Goal: Task Accomplishment & Management: Complete application form

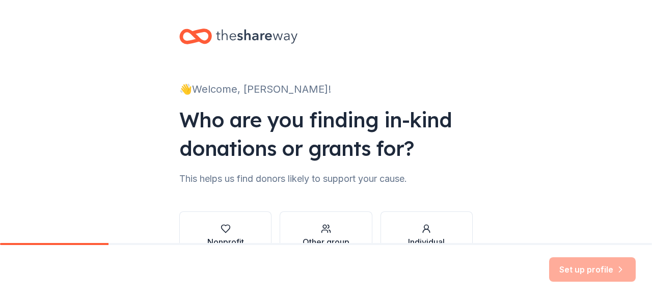
scroll to position [66, 0]
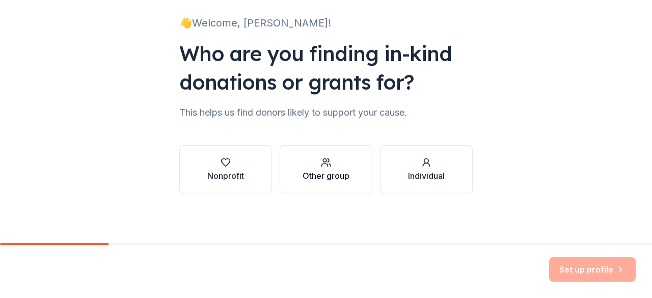
click at [340, 177] on div "Other group" at bounding box center [325, 176] width 47 height 12
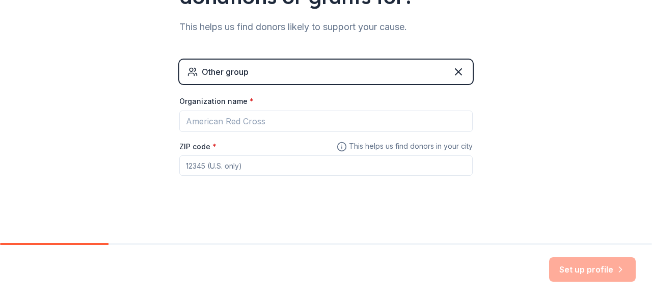
scroll to position [153, 0]
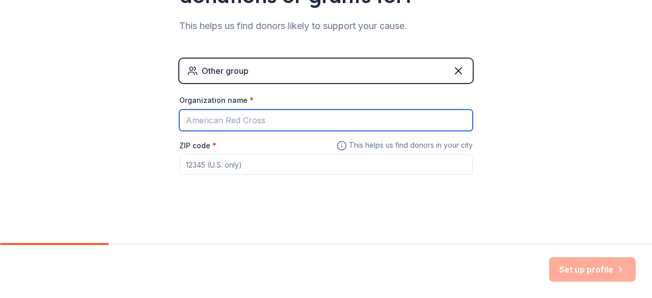
click at [268, 122] on input "Organization name *" at bounding box center [325, 119] width 293 height 21
type input "[PERSON_NAME][DEMOGRAPHIC_DATA]"
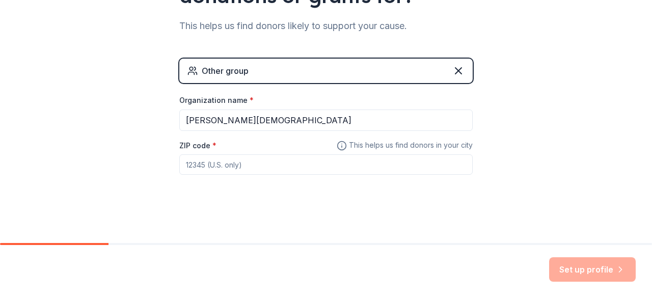
click at [242, 174] on input "ZIP code *" at bounding box center [325, 164] width 293 height 20
click at [601, 261] on button "Set up profile" at bounding box center [592, 269] width 87 height 24
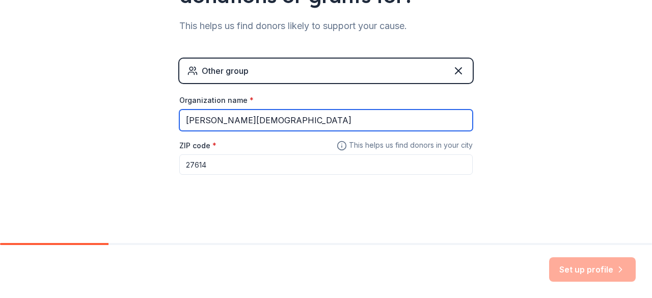
drag, startPoint x: 310, startPoint y: 119, endPoint x: 179, endPoint y: 130, distance: 130.8
click at [179, 130] on div "Organization name * [PERSON_NAME][DEMOGRAPHIC_DATA] ZIP code * 27614 This helps…" at bounding box center [325, 134] width 293 height 79
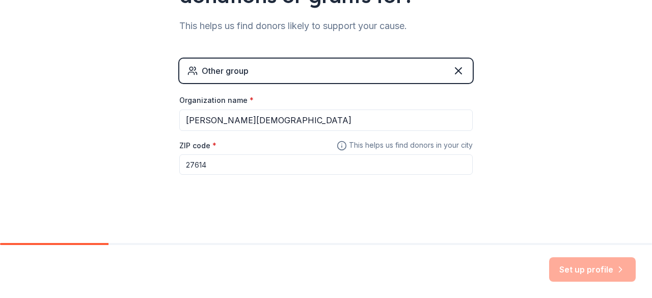
click at [196, 163] on input "27614" at bounding box center [325, 164] width 293 height 20
type input "2764"
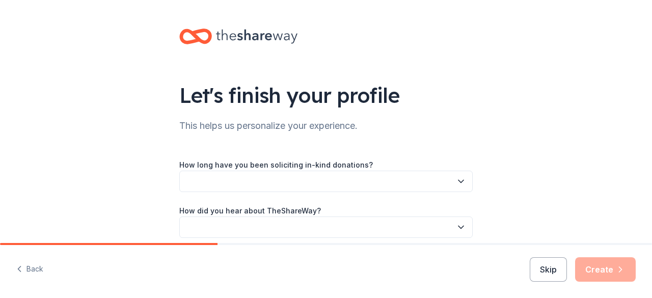
scroll to position [44, 0]
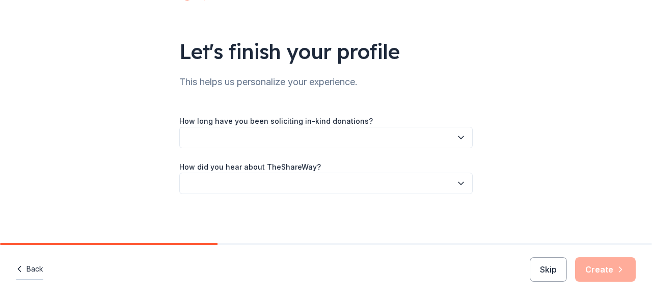
click at [28, 265] on button "Back" at bounding box center [29, 269] width 27 height 21
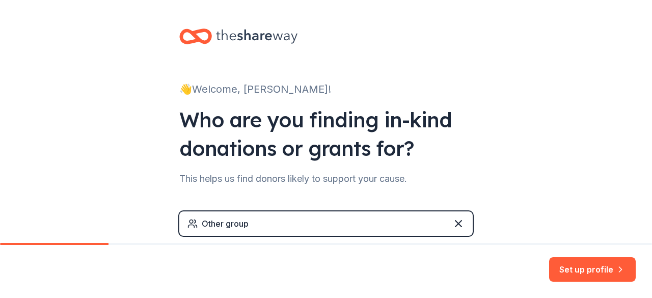
scroll to position [153, 0]
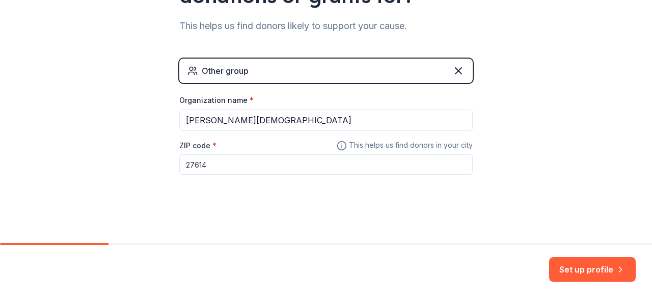
click at [199, 161] on input "27614" at bounding box center [325, 164] width 293 height 20
type input "27604"
click at [587, 257] on button "Set up profile" at bounding box center [592, 269] width 87 height 24
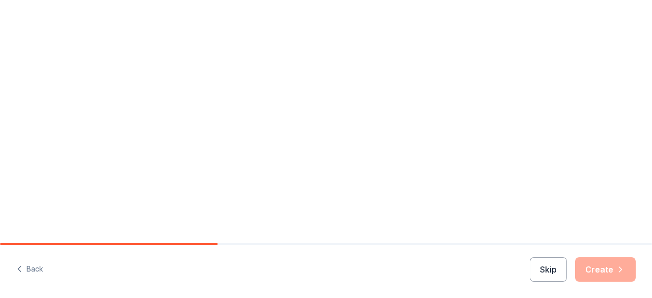
click at [288, 158] on div "Let's finish your profile This helps us personalize your experience. How long h…" at bounding box center [326, 163] width 326 height 287
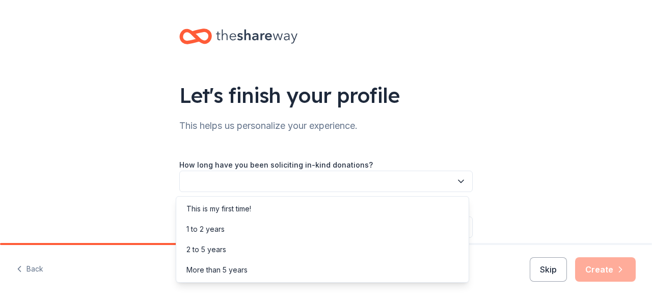
click at [282, 180] on button "button" at bounding box center [325, 181] width 293 height 21
click at [245, 208] on div "This is my first time!" at bounding box center [218, 209] width 65 height 12
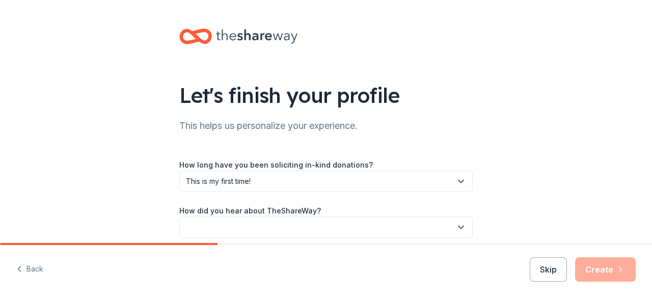
click at [239, 228] on button "button" at bounding box center [325, 226] width 293 height 21
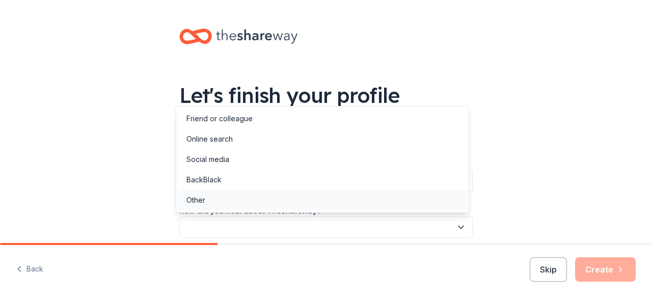
click at [230, 203] on div "Other" at bounding box center [322, 200] width 288 height 20
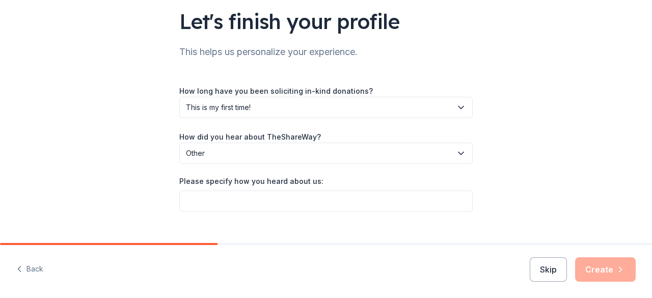
scroll to position [91, 0]
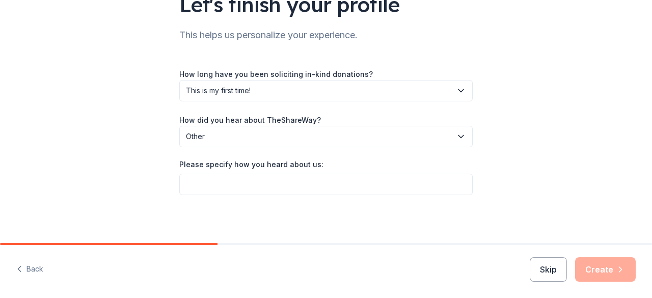
click at [219, 144] on button "Other" at bounding box center [325, 136] width 293 height 21
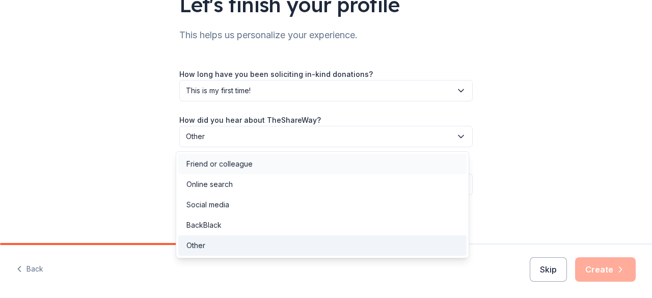
click at [213, 159] on div "Friend or colleague" at bounding box center [219, 164] width 66 height 12
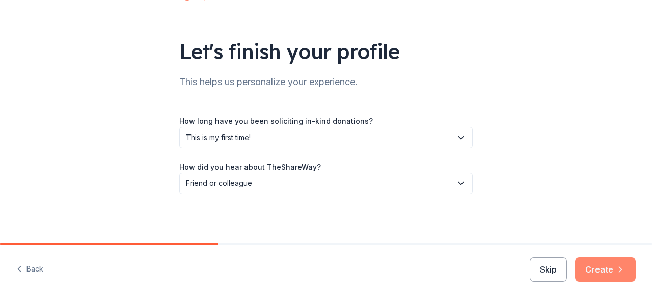
click at [602, 269] on button "Create" at bounding box center [605, 269] width 61 height 24
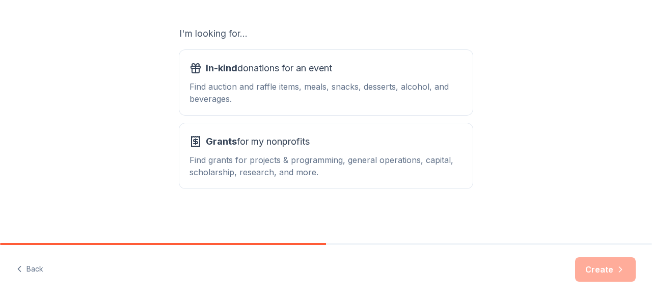
scroll to position [168, 0]
click at [323, 80] on div "Find auction and raffle items, meals, snacks, desserts, alcohol, and beverages." at bounding box center [325, 92] width 273 height 24
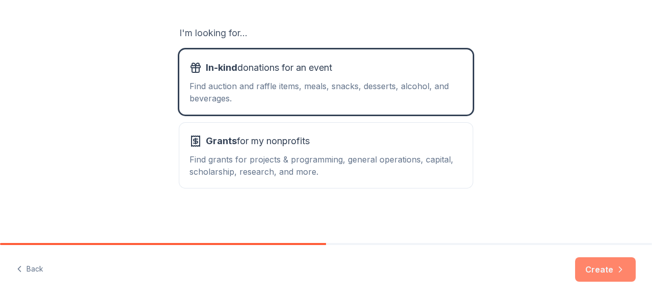
click at [599, 268] on button "Create" at bounding box center [605, 269] width 61 height 24
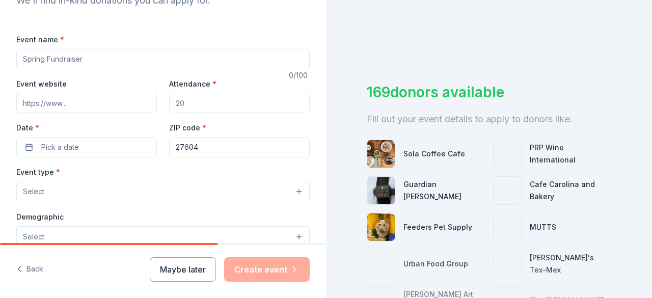
scroll to position [127, 0]
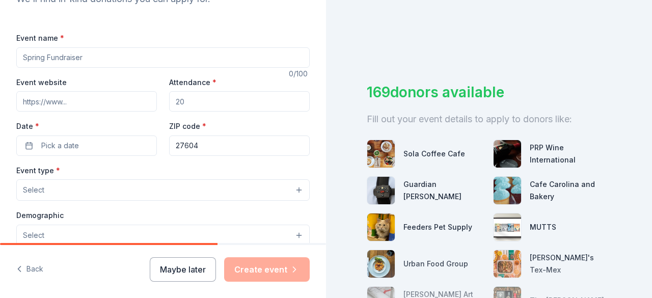
click at [176, 100] on input "Attendance *" at bounding box center [239, 101] width 141 height 20
type input "50"
click at [105, 99] on input "Event website" at bounding box center [86, 101] width 141 height 20
click at [98, 48] on input "Event name *" at bounding box center [162, 57] width 293 height 20
click at [63, 58] on input "[DOMAIN_NAME]" at bounding box center [162, 57] width 293 height 20
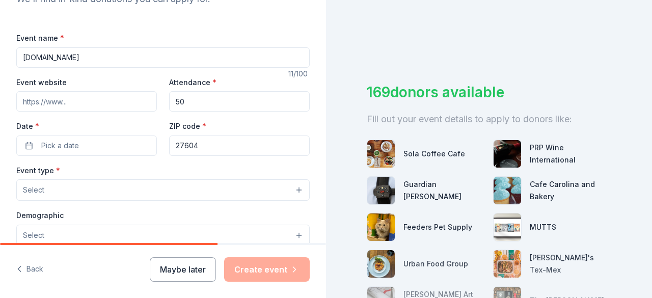
click at [63, 58] on input "[DOMAIN_NAME]" at bounding box center [162, 57] width 293 height 20
type input "[DOMAIN_NAME]"
click at [47, 103] on input "Event website" at bounding box center [86, 101] width 141 height 20
paste input "[DOMAIN_NAME]"
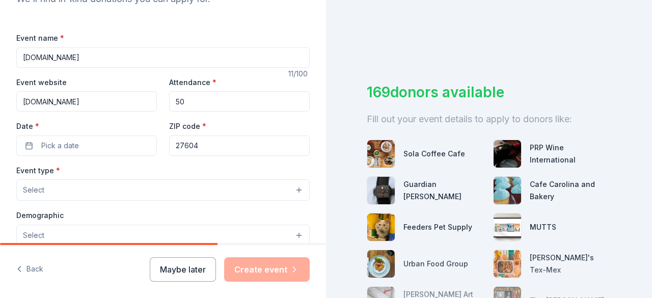
type input "[DOMAIN_NAME]"
click at [59, 56] on input "[DOMAIN_NAME]" at bounding box center [162, 57] width 293 height 20
click at [65, 56] on input "Women's COnference" at bounding box center [162, 57] width 293 height 20
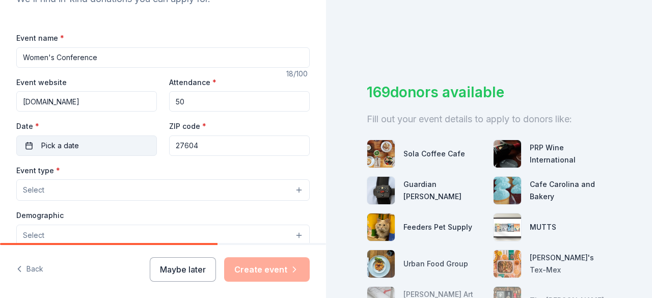
click at [87, 145] on button "Pick a date" at bounding box center [86, 145] width 141 height 20
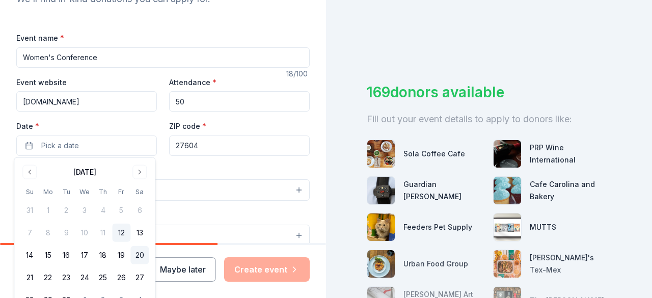
click at [137, 256] on button "20" at bounding box center [139, 255] width 18 height 18
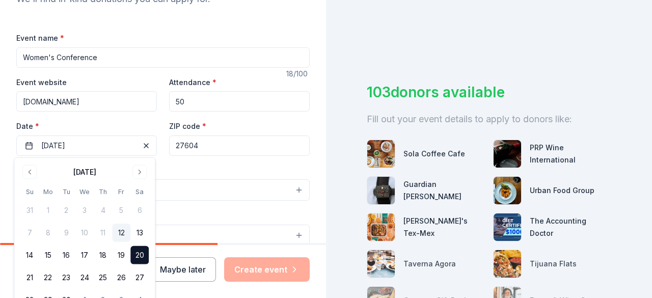
click at [208, 168] on div "Event type * Select" at bounding box center [162, 182] width 293 height 37
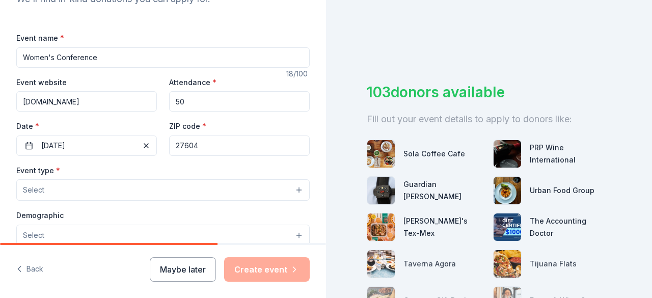
click at [149, 203] on div "Event type * Select Demographic Select We use this information to help brands f…" at bounding box center [162, 271] width 293 height 214
click at [137, 187] on button "Select" at bounding box center [162, 189] width 293 height 21
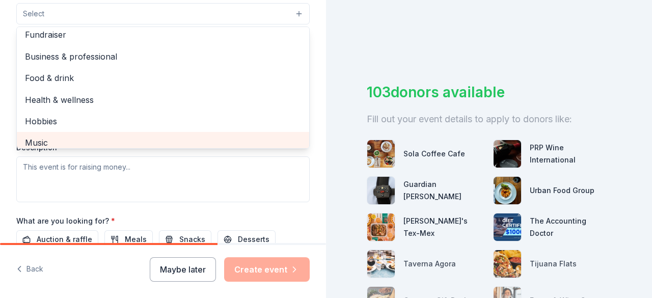
scroll to position [0, 0]
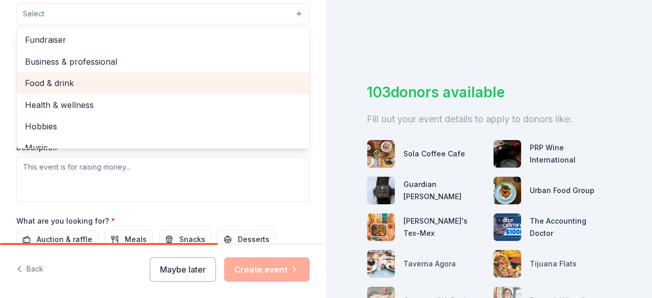
click at [73, 78] on span "Food & drink" at bounding box center [163, 82] width 276 height 13
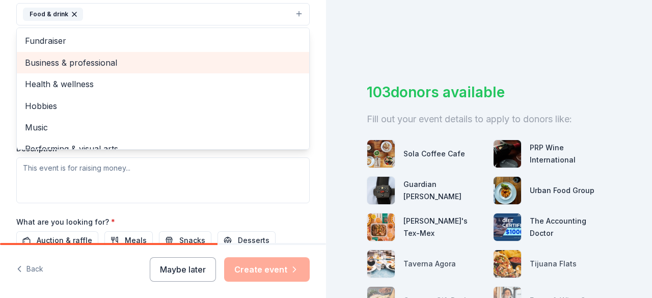
scroll to position [12, 0]
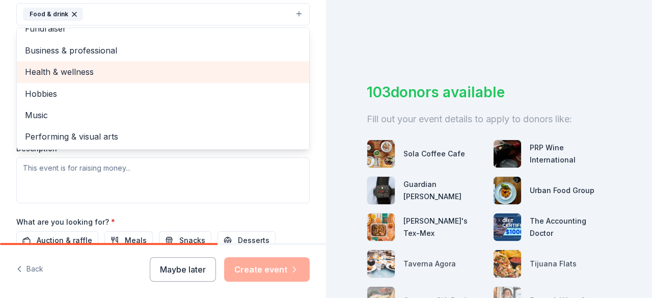
click at [147, 68] on span "Health & wellness" at bounding box center [163, 71] width 276 height 13
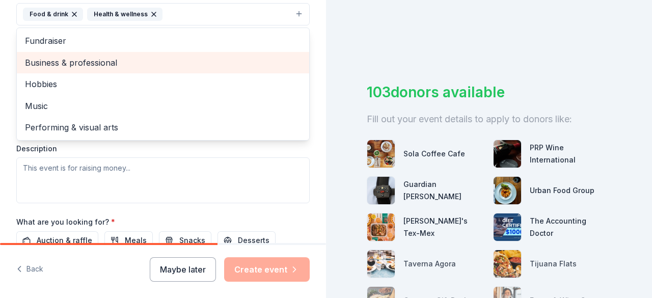
scroll to position [0, 0]
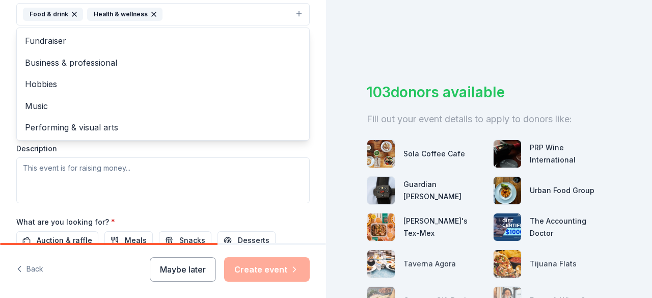
click at [313, 65] on div "Tell us about your event. We'll find in-kind donations you can apply for. Event…" at bounding box center [163, 36] width 326 height 679
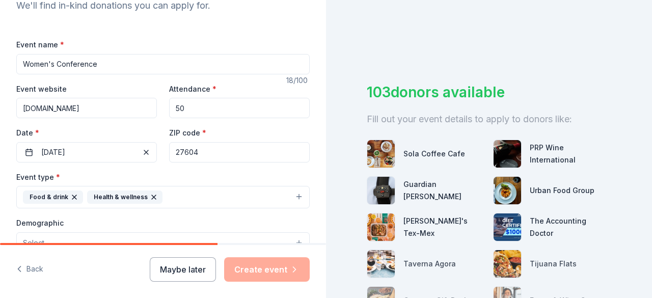
scroll to position [120, 0]
click at [23, 62] on input "Women's Conference" at bounding box center [162, 64] width 293 height 20
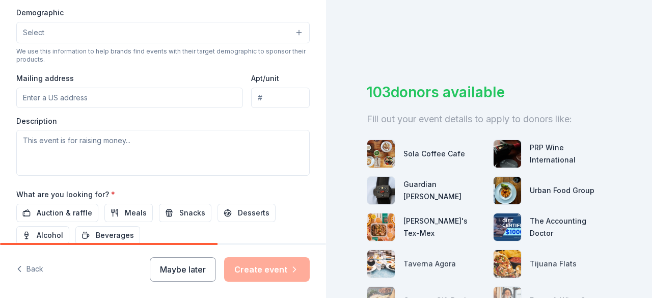
scroll to position [332, 0]
type input "Restore Revival Women's Conference"
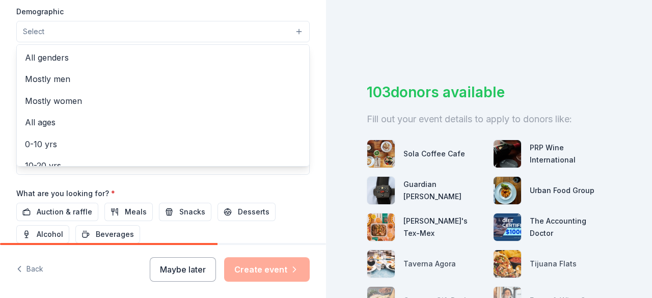
click at [121, 34] on button "Select" at bounding box center [162, 31] width 293 height 21
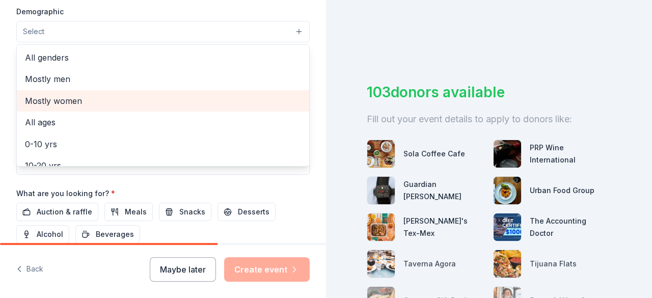
click at [93, 90] on div "Mostly women" at bounding box center [163, 100] width 292 height 21
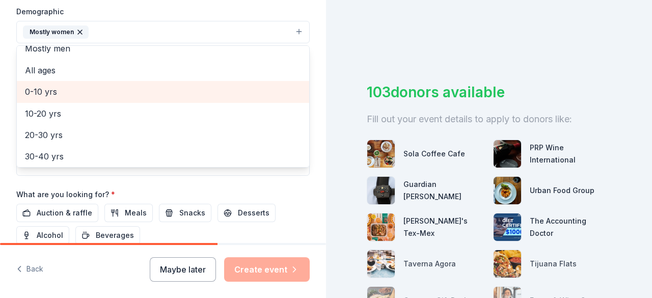
scroll to position [47, 0]
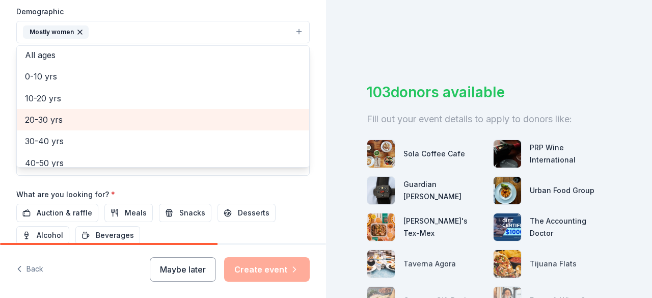
click at [47, 113] on span "20-30 yrs" at bounding box center [163, 119] width 276 height 13
click at [43, 121] on span "30-40 yrs" at bounding box center [163, 119] width 276 height 13
click at [43, 124] on span "40-50 yrs" at bounding box center [163, 119] width 276 height 13
click at [44, 123] on span "50-60 yrs" at bounding box center [163, 119] width 276 height 13
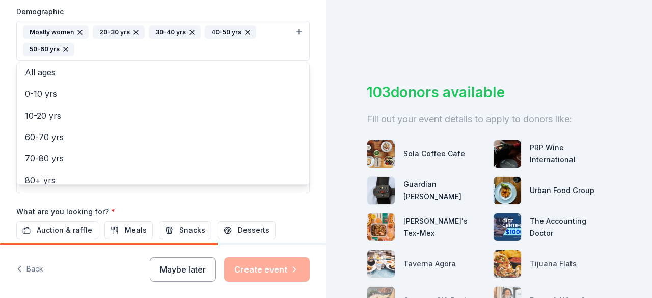
click at [309, 168] on div "Tell us about your event. We'll find in-kind donations you can apply for. Event…" at bounding box center [163, 16] width 326 height 697
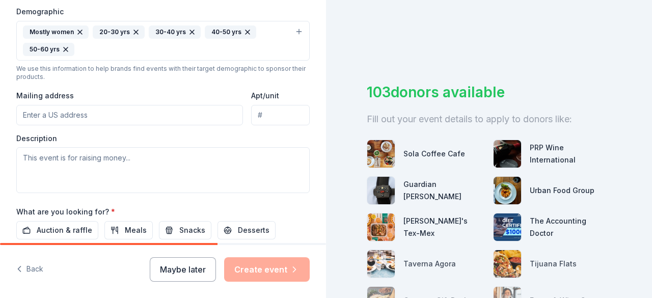
click at [93, 116] on input "Mailing address" at bounding box center [129, 115] width 227 height 20
click at [146, 117] on input "Mailing address" at bounding box center [129, 115] width 227 height 20
paste input "[STREET_ADDRESS]"
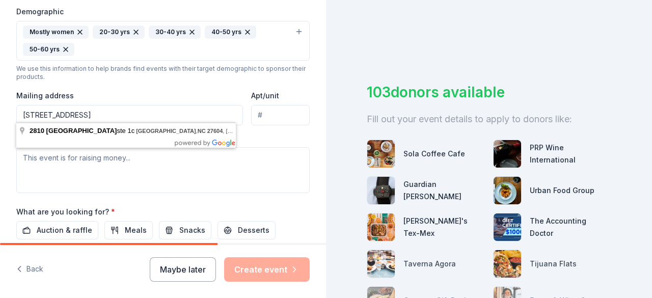
type input "[STREET_ADDRESS]"
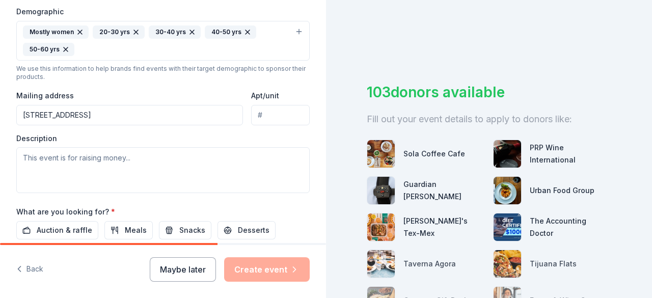
click at [261, 113] on input "Apt/unit" at bounding box center [280, 115] width 59 height 20
type input "1C"
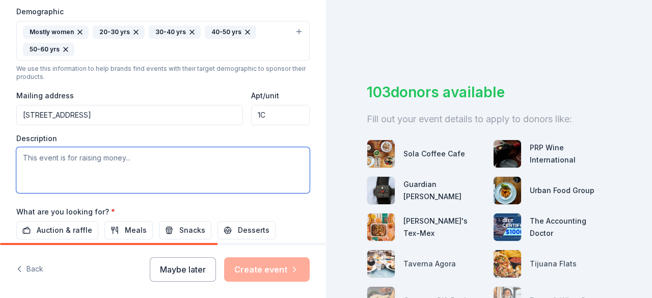
click at [104, 165] on textarea at bounding box center [162, 170] width 293 height 46
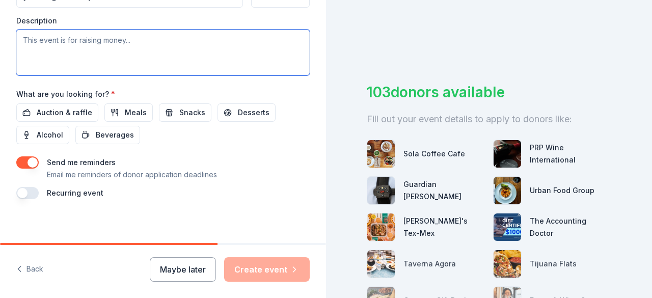
scroll to position [451, 0]
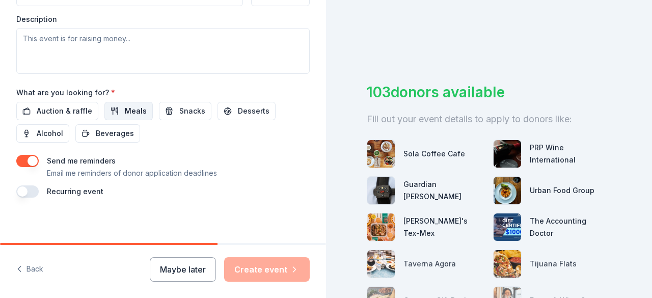
click at [128, 106] on span "Meals" at bounding box center [136, 111] width 22 height 12
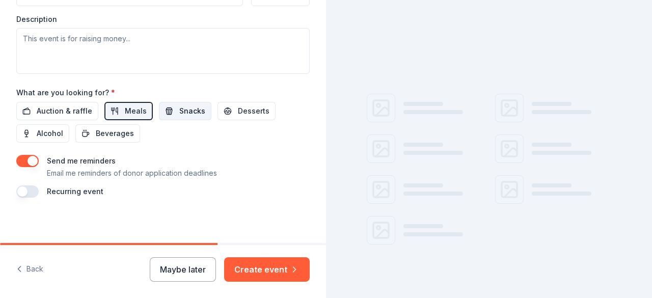
click at [180, 107] on span "Snacks" at bounding box center [192, 111] width 26 height 12
click at [242, 106] on span "Desserts" at bounding box center [254, 111] width 32 height 12
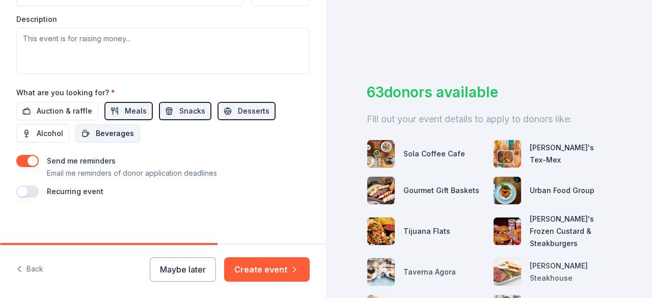
click at [114, 128] on span "Beverages" at bounding box center [115, 133] width 38 height 12
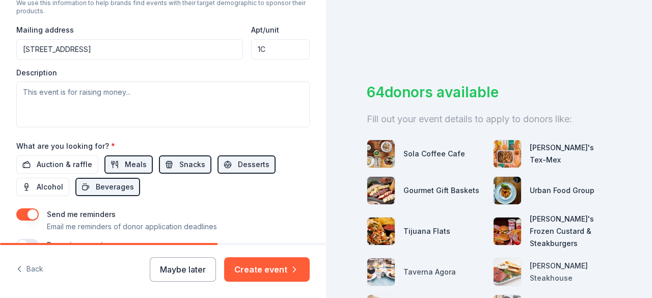
scroll to position [385, 0]
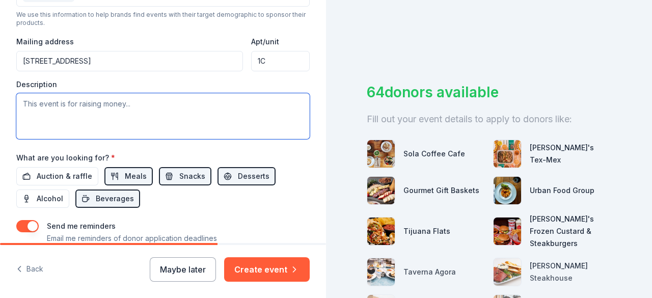
click at [212, 121] on textarea at bounding box center [162, 116] width 293 height 46
click at [223, 98] on textarea at bounding box center [162, 116] width 293 height 46
click at [88, 100] on textarea "Restore revival is a conference for Women in [GEOGRAPHIC_DATA]" at bounding box center [162, 116] width 293 height 46
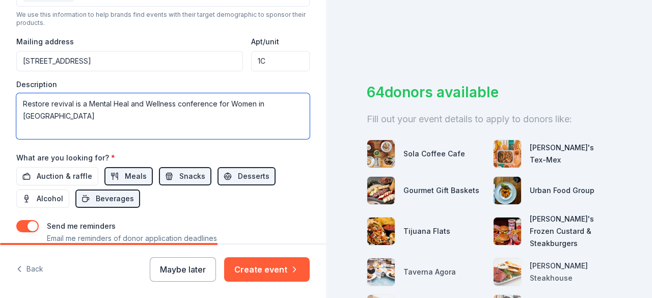
click at [127, 99] on textarea "Restore revival is a Mental Heal and Wellness conference for Women in [GEOGRAPH…" at bounding box center [162, 116] width 293 height 46
click at [222, 102] on textarea "Restore revival is a Mental Health and Wellness conference for Women in [GEOGRA…" at bounding box center [162, 116] width 293 height 46
click at [230, 102] on textarea "Restore revival is a Mental Health and Wellness conference for Women in [GEOGRA…" at bounding box center [162, 116] width 293 height 46
click at [61, 113] on textarea "Restore revival is a Mental Health and Wellness conference inspiring Women in […" at bounding box center [162, 116] width 293 height 46
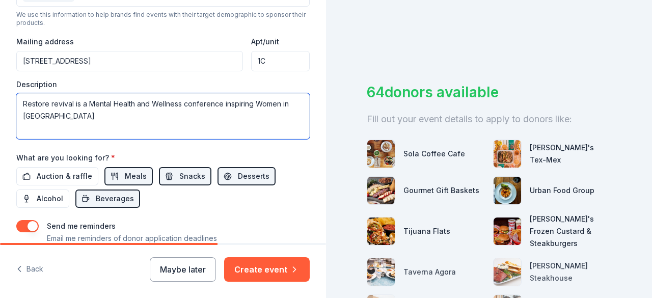
click at [61, 113] on textarea "Restore revival is a Mental Health and Wellness conference inspiring Women in […" at bounding box center [162, 116] width 293 height 46
click at [52, 99] on textarea "Restore revival is a Mental Health and Wellness conference inspiring Women in […" at bounding box center [162, 116] width 293 height 46
click at [118, 116] on textarea "Restore Revival is a Mental Health and Wellness conference inspiring Women in […" at bounding box center [162, 116] width 293 height 46
click at [183, 112] on textarea "Restore Revival is a Mental Health and Wellness conference inspiring Women in […" at bounding box center [162, 116] width 293 height 46
paste textarea "designed to cultivate a community in [GEOGRAPHIC_DATA], focusing on community e…"
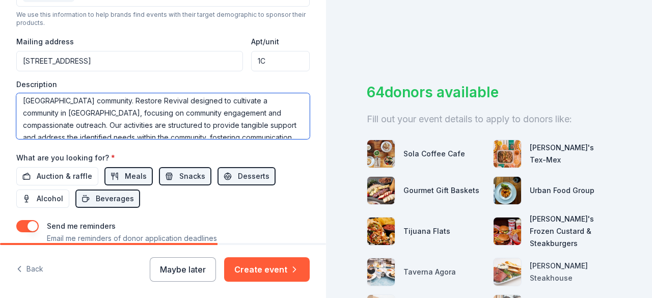
scroll to position [0, 0]
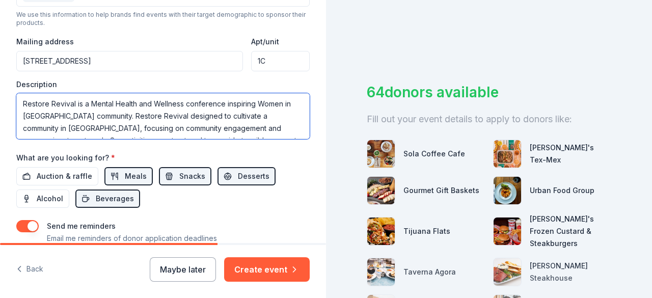
click at [165, 113] on textarea "Restore Revival is a Mental Health and Wellness conference inspiring Women in […" at bounding box center [162, 116] width 293 height 46
type textarea "Restore Revival is a Mental Health and Wellness conference inspiring Women in […"
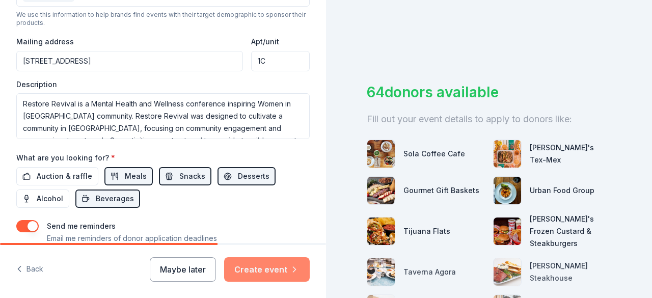
click at [288, 263] on button "Create event" at bounding box center [267, 269] width 86 height 24
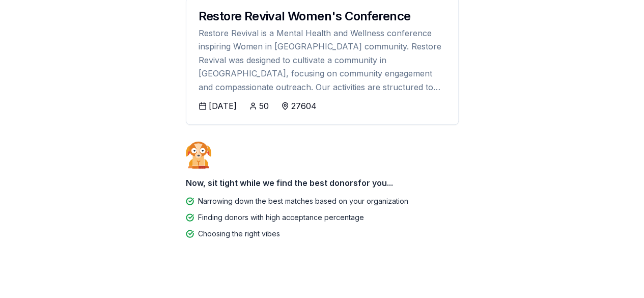
scroll to position [174, 0]
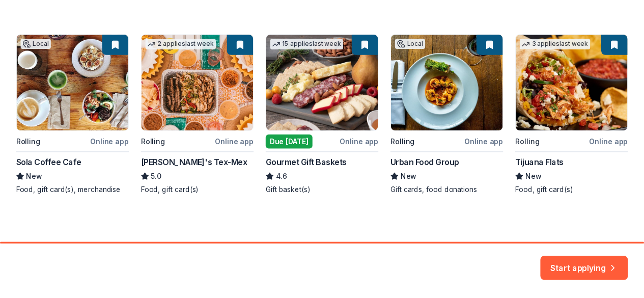
scroll to position [175, 0]
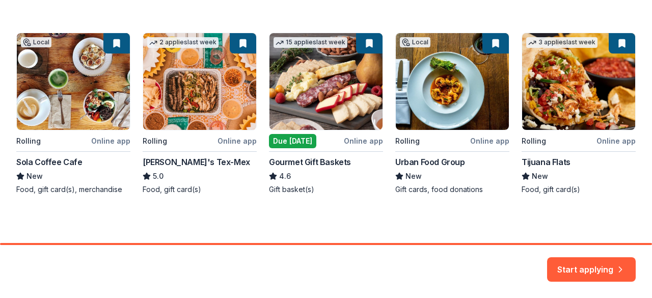
click at [336, 100] on div "Local Rolling Online app Sola Coffee Cafe New Food, gift card(s), merchandise 2…" at bounding box center [325, 114] width 619 height 162
click at [282, 112] on div "Local Rolling Online app Sola Coffee Cafe New Food, gift card(s), merchandise 2…" at bounding box center [325, 114] width 619 height 162
click at [282, 143] on div "Local Rolling Online app Sola Coffee Cafe New Food, gift card(s), merchandise 2…" at bounding box center [325, 114] width 619 height 162
click at [578, 268] on button "Start applying" at bounding box center [591, 263] width 89 height 24
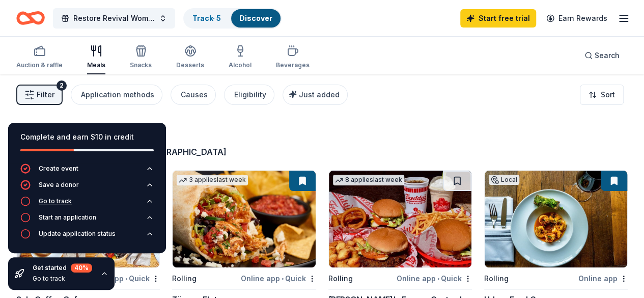
click at [148, 203] on icon "button" at bounding box center [150, 201] width 8 height 8
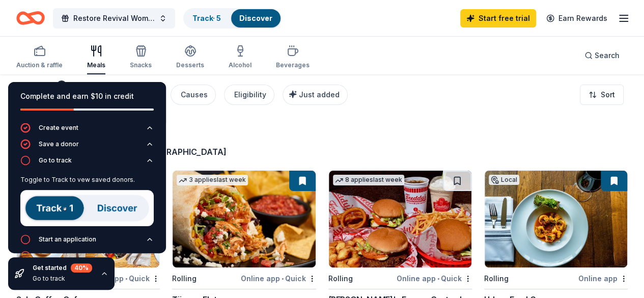
click at [42, 209] on img at bounding box center [86, 208] width 133 height 36
click at [62, 202] on img at bounding box center [86, 208] width 133 height 36
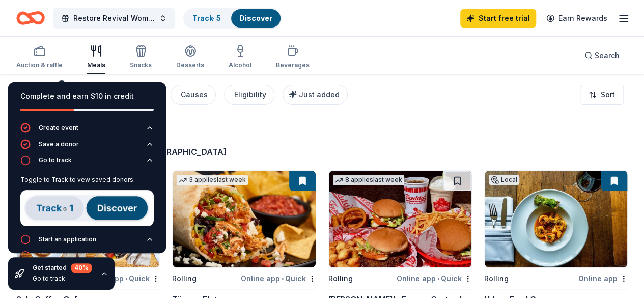
click at [62, 202] on img at bounding box center [86, 208] width 133 height 36
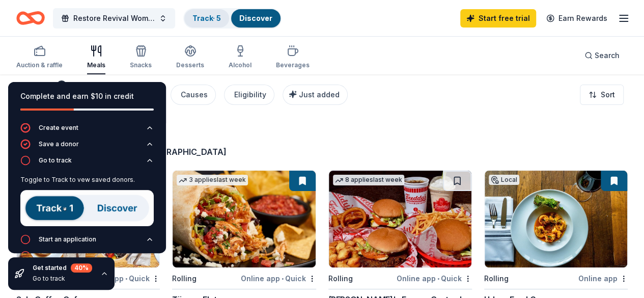
click at [205, 20] on link "Track · 5" at bounding box center [206, 18] width 29 height 9
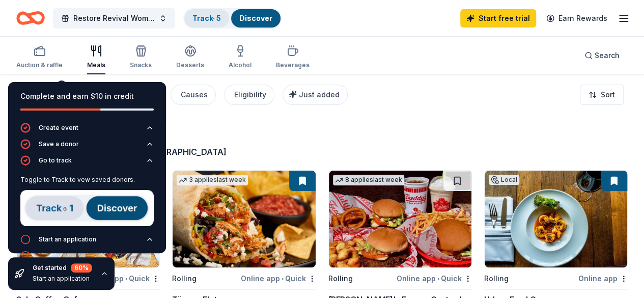
click at [212, 23] on div "Track · 5" at bounding box center [206, 18] width 45 height 18
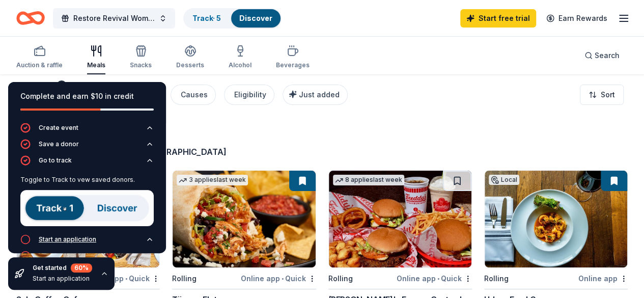
click at [90, 237] on div "Start an application" at bounding box center [68, 239] width 58 height 8
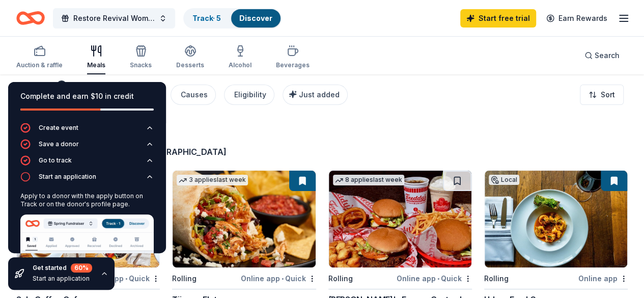
scroll to position [75, 0]
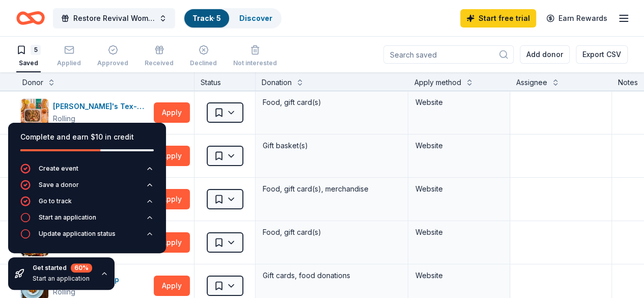
click at [101, 273] on icon "button" at bounding box center [104, 273] width 8 height 8
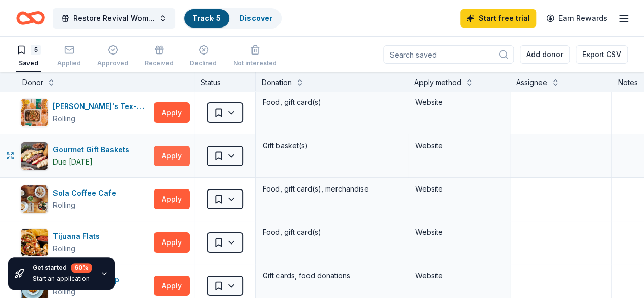
click at [185, 150] on button "Apply" at bounding box center [172, 156] width 36 height 20
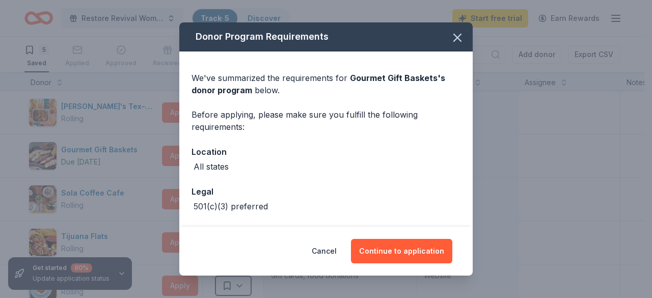
scroll to position [39, 0]
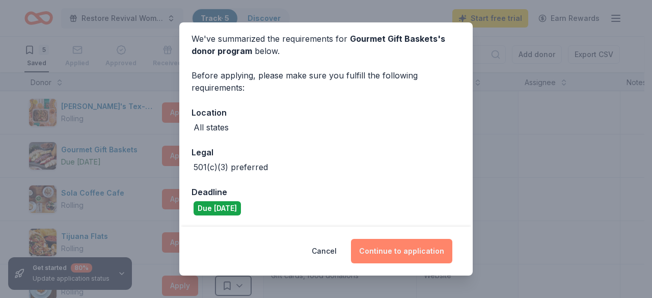
click at [416, 255] on button "Continue to application" at bounding box center [401, 251] width 101 height 24
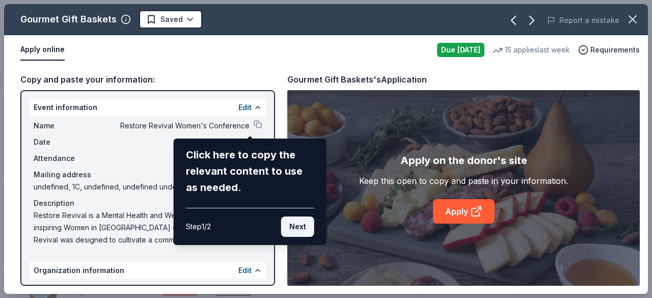
click at [298, 225] on button "Next" at bounding box center [297, 226] width 33 height 20
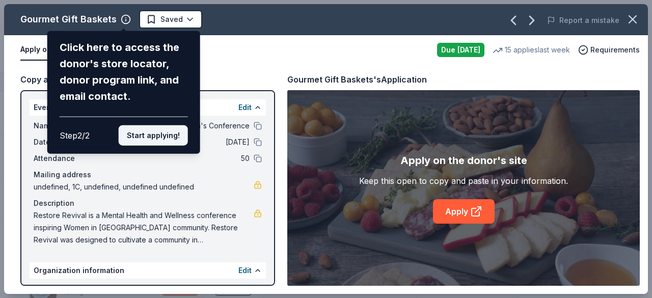
click at [168, 133] on button "Start applying!" at bounding box center [153, 135] width 69 height 20
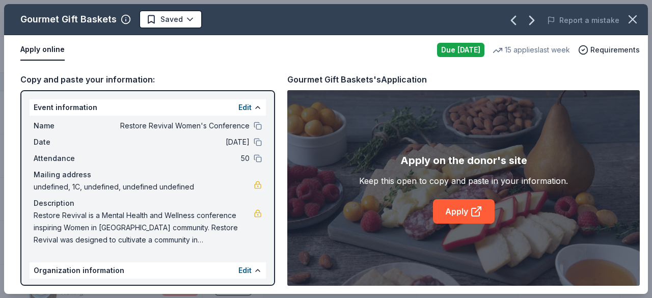
drag, startPoint x: 272, startPoint y: 179, endPoint x: 269, endPoint y: 217, distance: 38.3
click at [269, 217] on div "Gourmet Gift Baskets Saved Report a mistake Apply online Due [DATE] 15 applies …" at bounding box center [326, 149] width 644 height 290
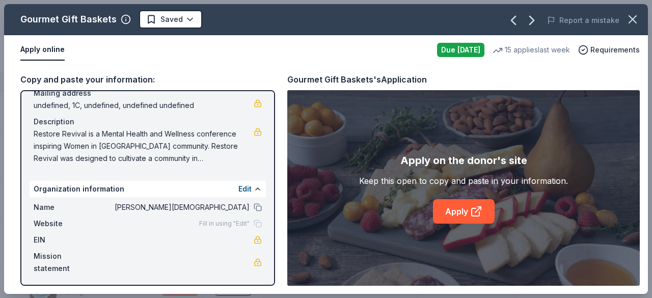
scroll to position [84, 0]
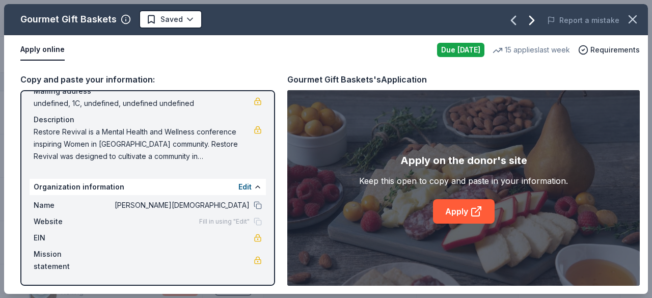
click at [534, 19] on icon "button" at bounding box center [531, 20] width 16 height 16
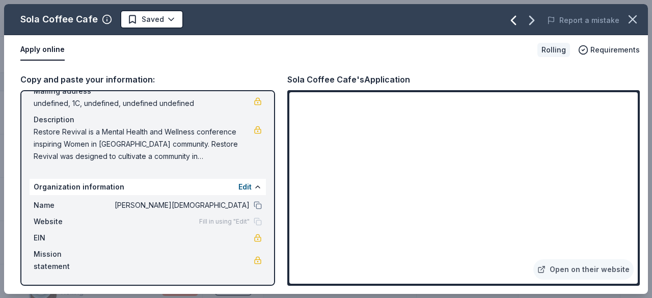
click at [518, 18] on icon "button" at bounding box center [513, 20] width 16 height 16
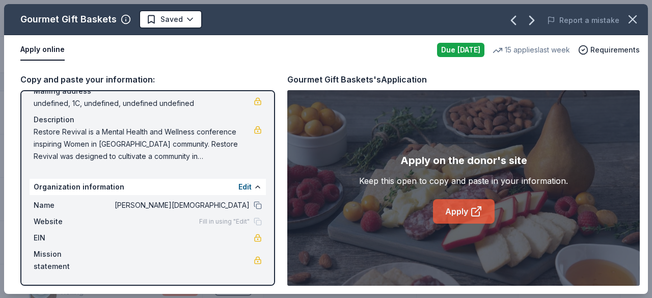
click at [479, 209] on icon at bounding box center [476, 211] width 12 height 12
click at [531, 25] on icon "button" at bounding box center [531, 20] width 16 height 16
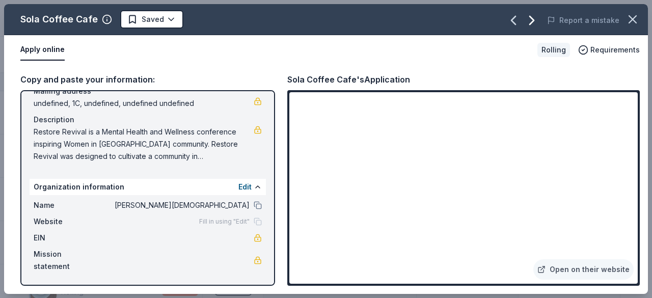
click at [534, 21] on icon "button" at bounding box center [532, 20] width 4 height 8
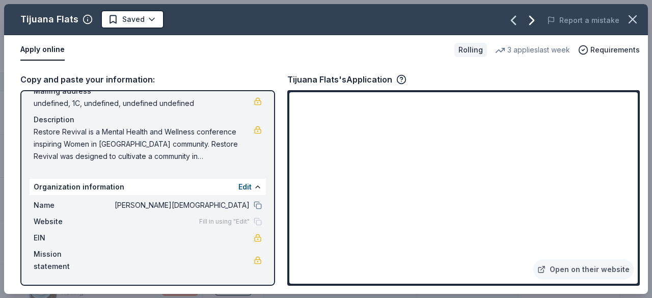
click at [539, 20] on icon "button" at bounding box center [531, 20] width 16 height 16
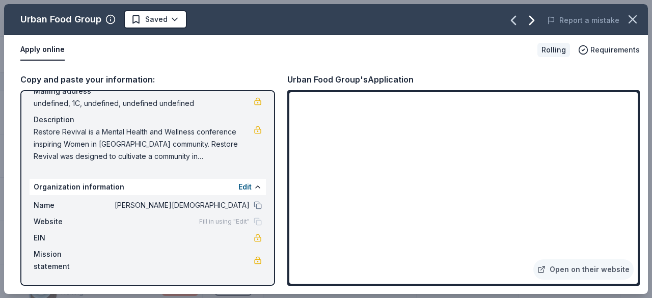
click at [536, 15] on icon "button" at bounding box center [531, 20] width 16 height 16
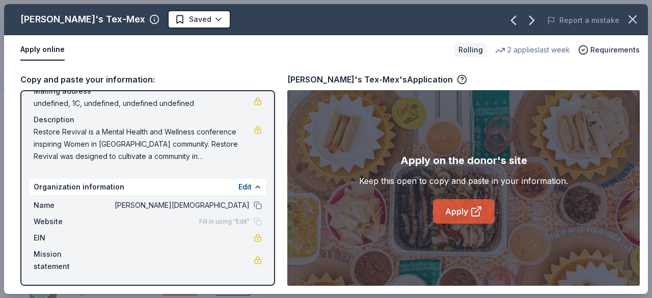
click at [451, 204] on link "Apply" at bounding box center [464, 211] width 62 height 24
click at [536, 16] on icon "button" at bounding box center [531, 20] width 16 height 16
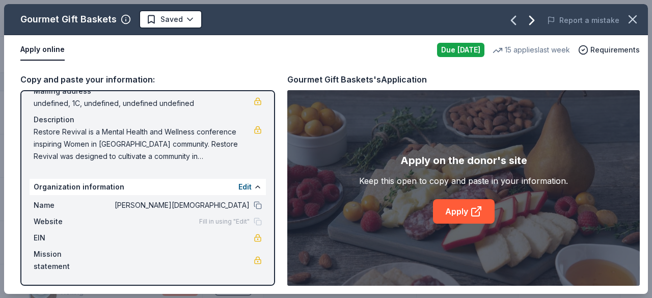
click at [536, 17] on icon "button" at bounding box center [531, 20] width 16 height 16
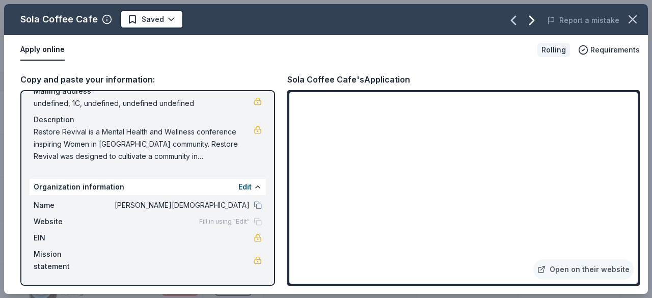
click at [536, 17] on icon "button" at bounding box center [531, 20] width 16 height 16
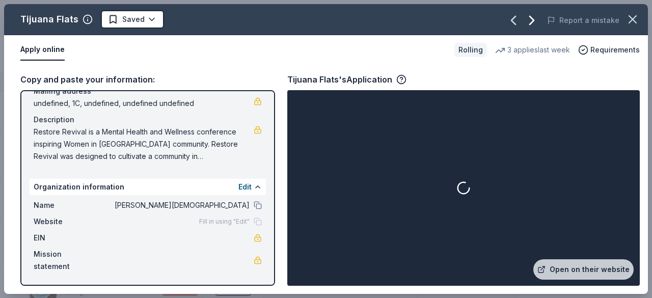
click at [537, 18] on icon "button" at bounding box center [531, 20] width 16 height 16
